Goal: Task Accomplishment & Management: Manage account settings

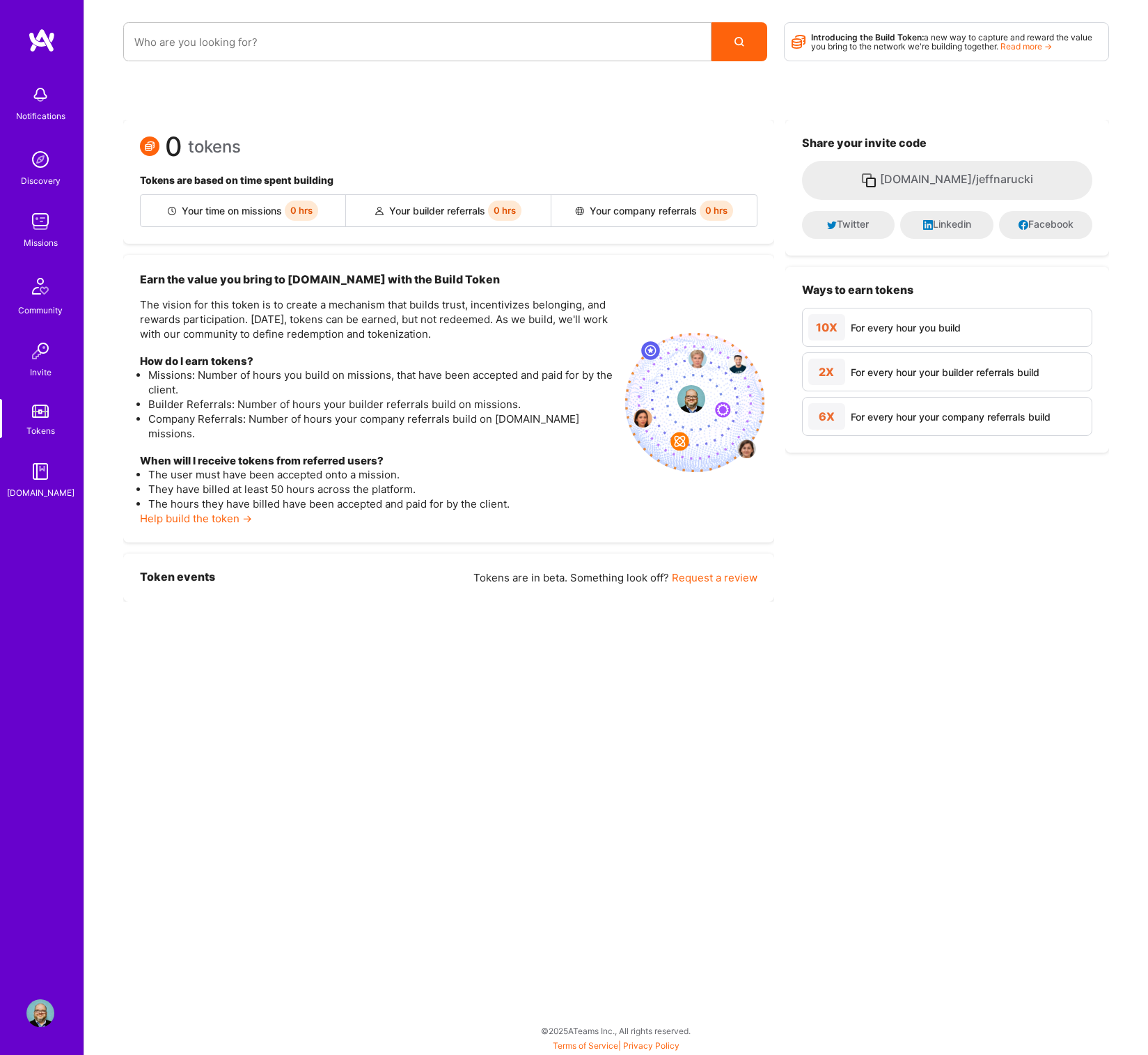
click at [40, 221] on img at bounding box center [41, 222] width 28 height 28
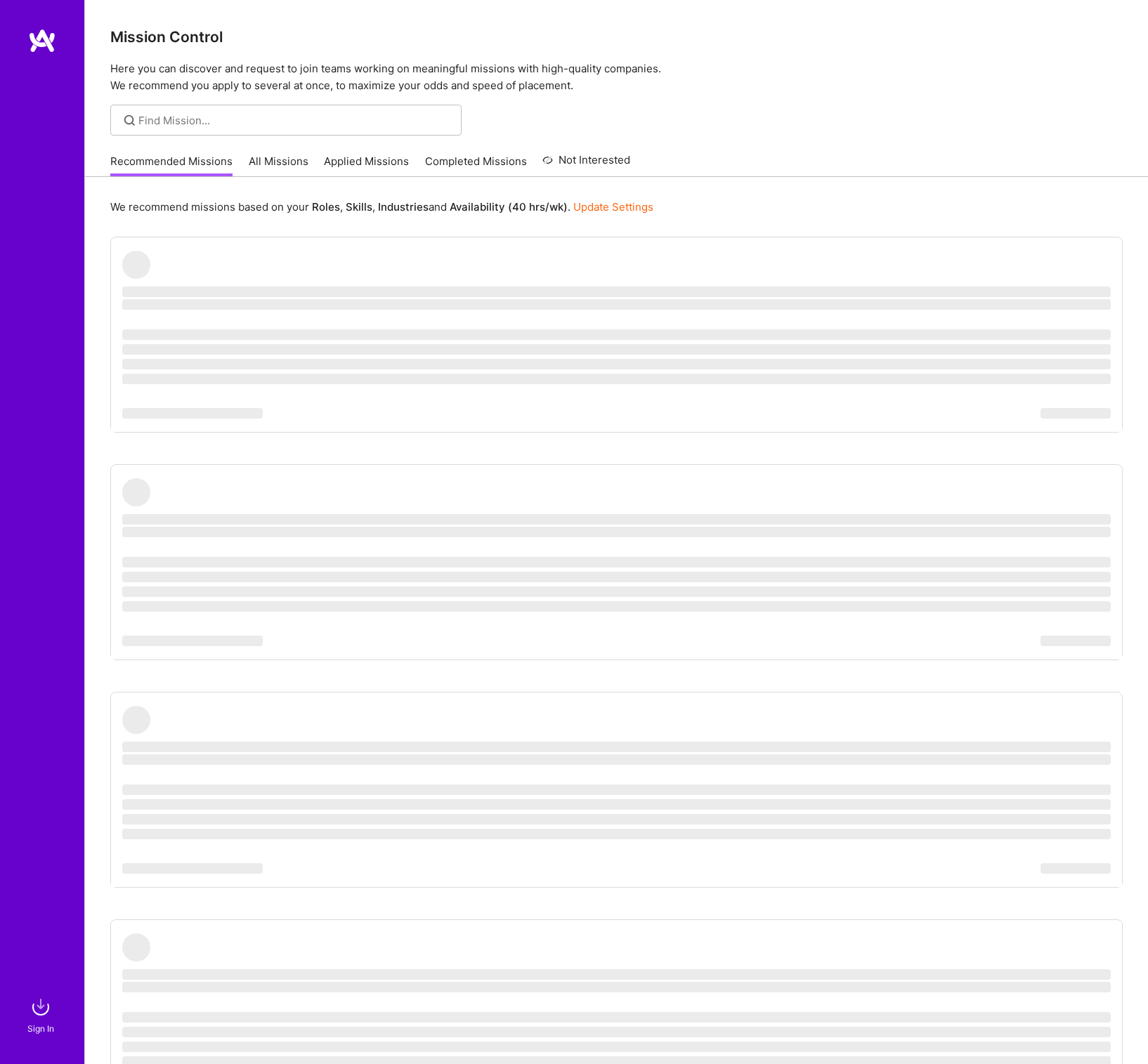
click at [345, 160] on link "Applied Missions" at bounding box center [366, 165] width 85 height 23
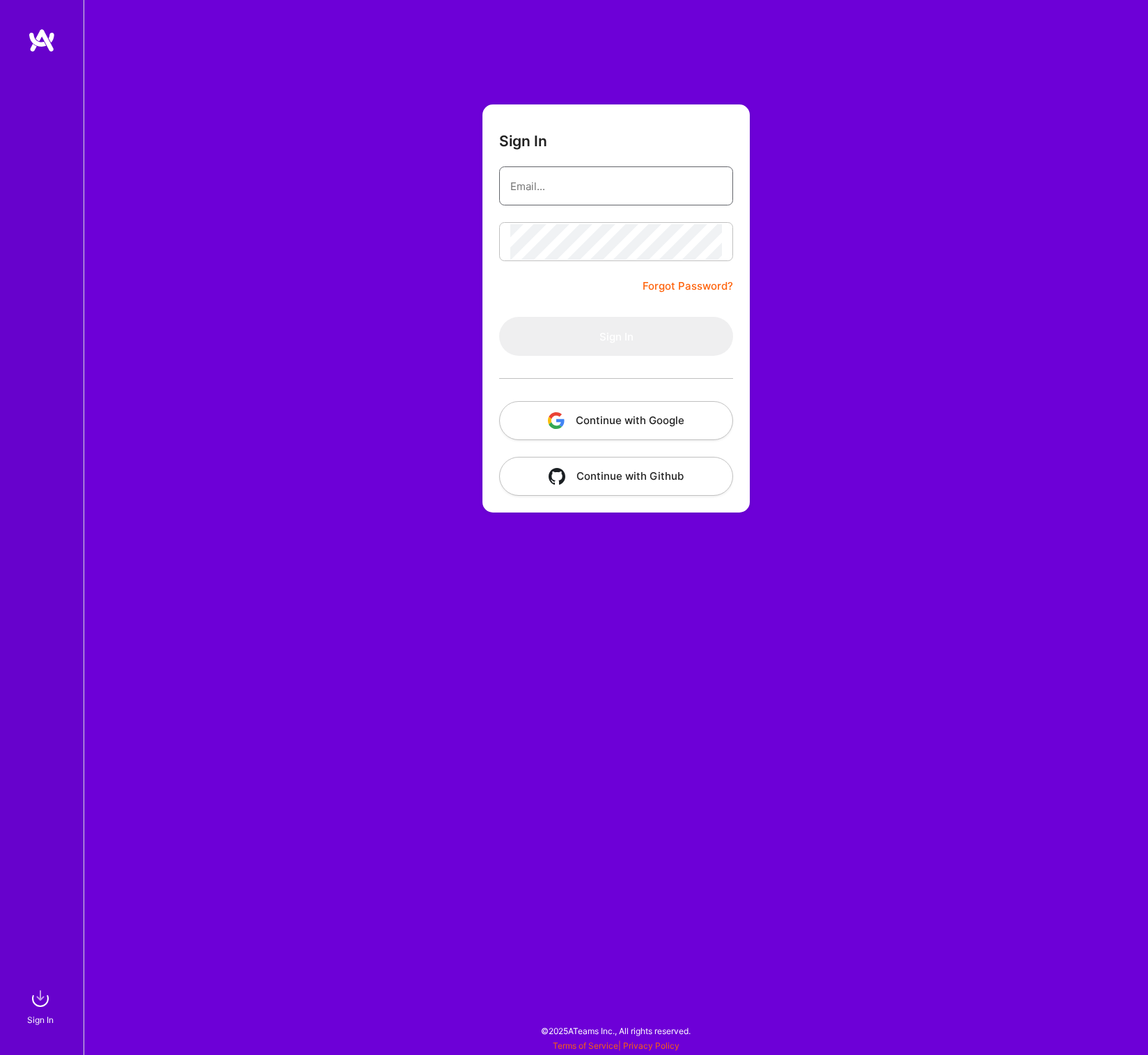
click at [540, 182] on input "email" at bounding box center [616, 186] width 212 height 35
type input "[EMAIL_ADDRESS][DOMAIN_NAME]"
click at [499, 317] on button "Sign In" at bounding box center [616, 336] width 234 height 39
